Goal: Task Accomplishment & Management: Manage account settings

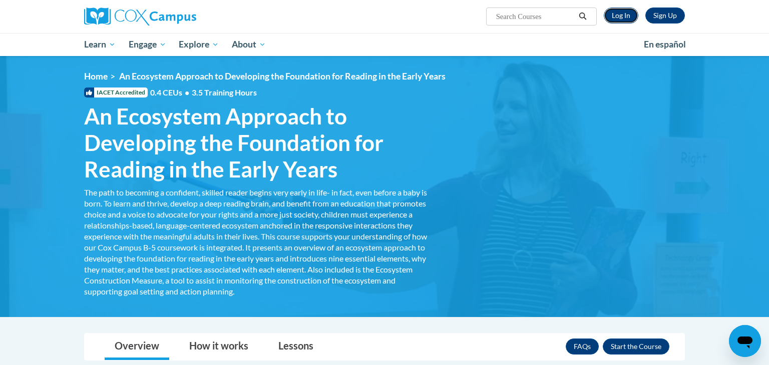
click at [616, 17] on link "Log In" at bounding box center [621, 16] width 35 height 16
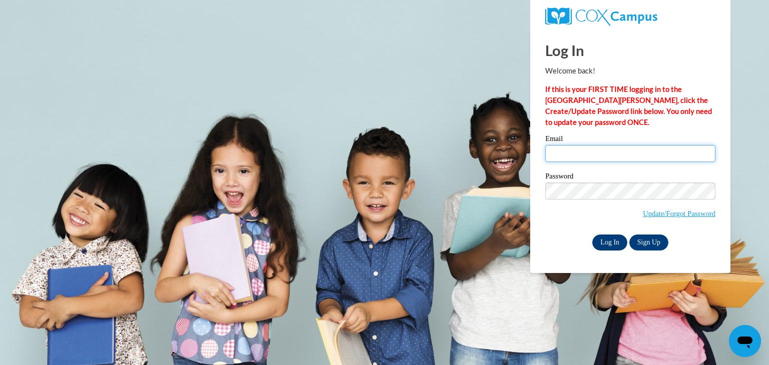
type input "dfisher@stal.org"
click at [605, 242] on input "Log In" at bounding box center [609, 243] width 35 height 16
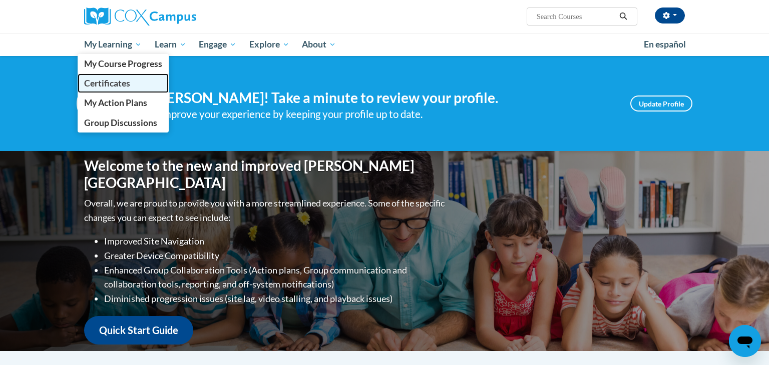
click at [130, 78] on link "Certificates" at bounding box center [123, 84] width 91 height 20
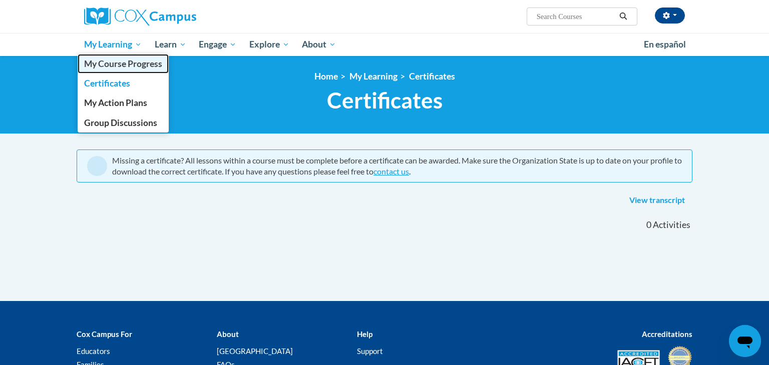
click at [118, 64] on span "My Course Progress" at bounding box center [123, 64] width 78 height 11
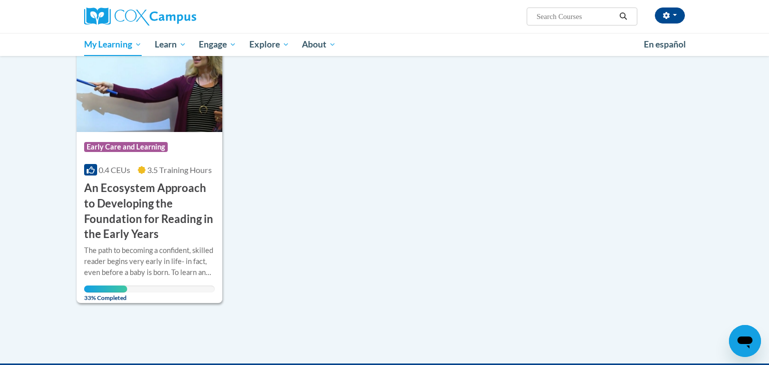
scroll to position [152, 0]
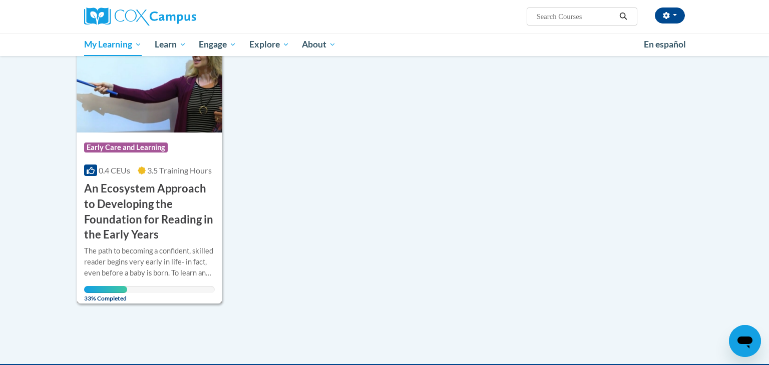
click at [147, 149] on span "Early Care and Learning" at bounding box center [126, 148] width 84 height 10
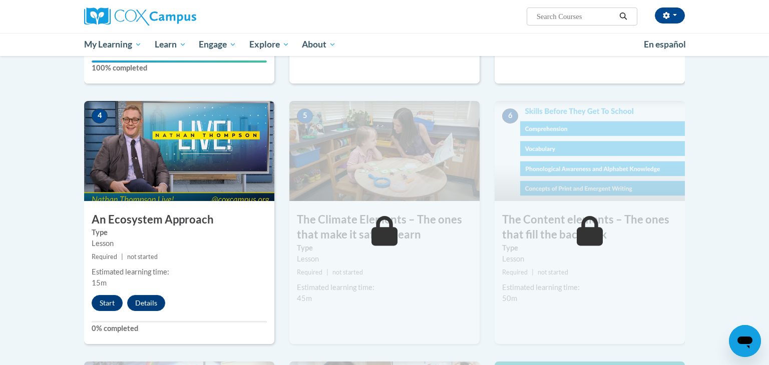
scroll to position [468, 0]
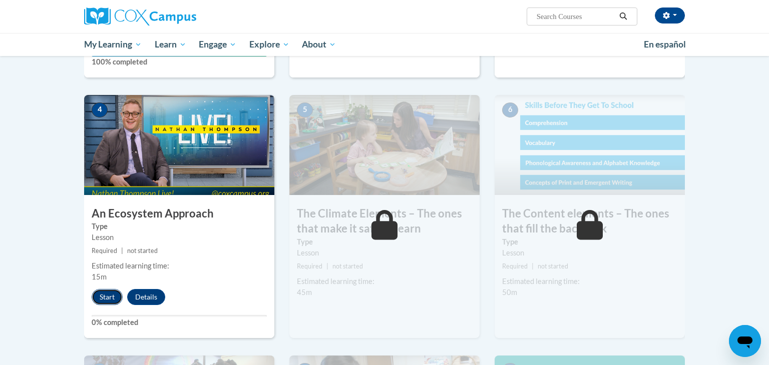
click at [114, 296] on button "Start" at bounding box center [107, 297] width 31 height 16
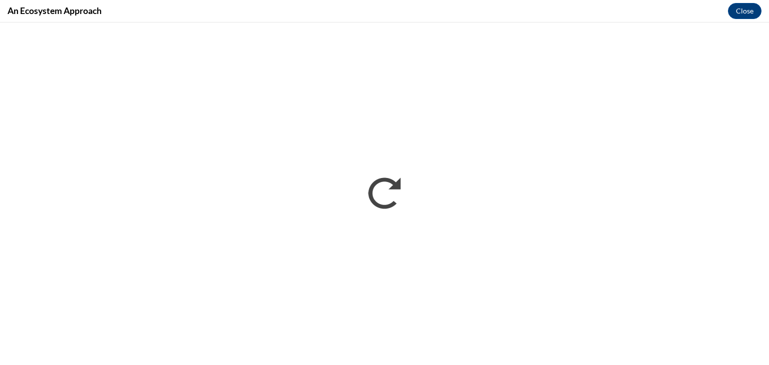
scroll to position [0, 0]
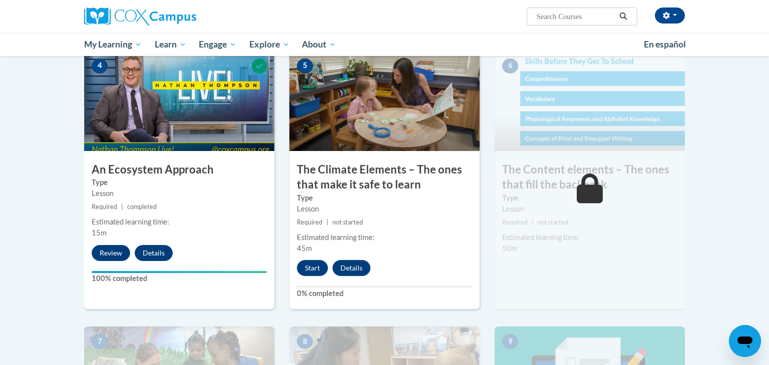
scroll to position [513, 0]
click at [316, 266] on button "Start" at bounding box center [312, 268] width 31 height 16
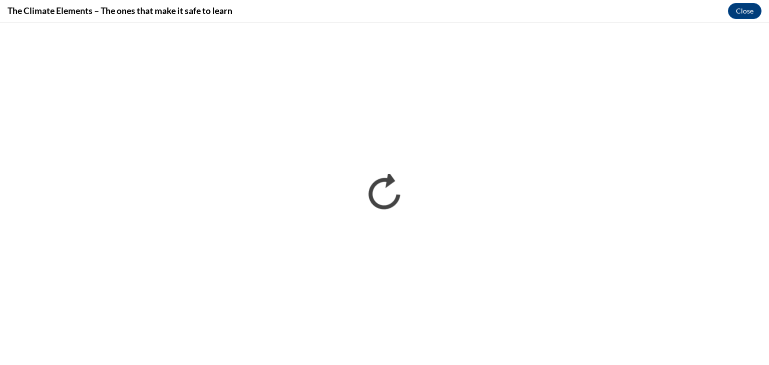
scroll to position [0, 0]
